Goal: Information Seeking & Learning: Learn about a topic

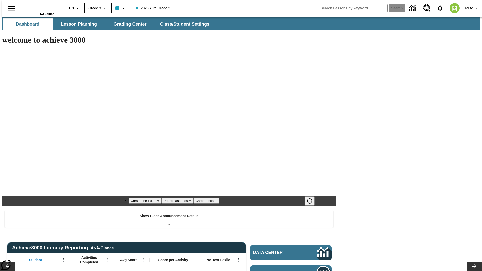
type input "-1"
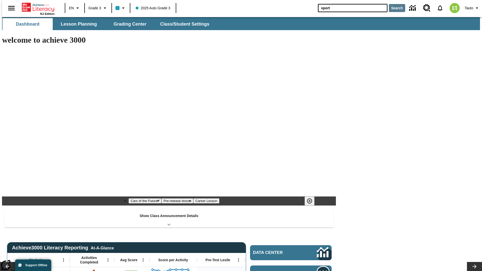
type input "sport"
click at [394, 8] on button "Search" at bounding box center [397, 8] width 16 height 8
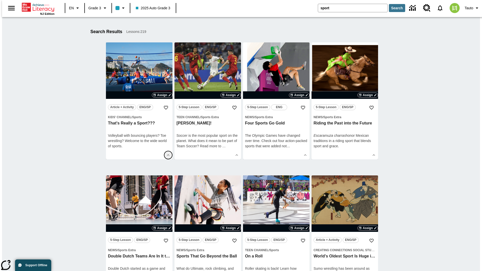
click at [168, 155] on icon "Show Details" at bounding box center [168, 155] width 5 height 5
